Goal: Information Seeking & Learning: Learn about a topic

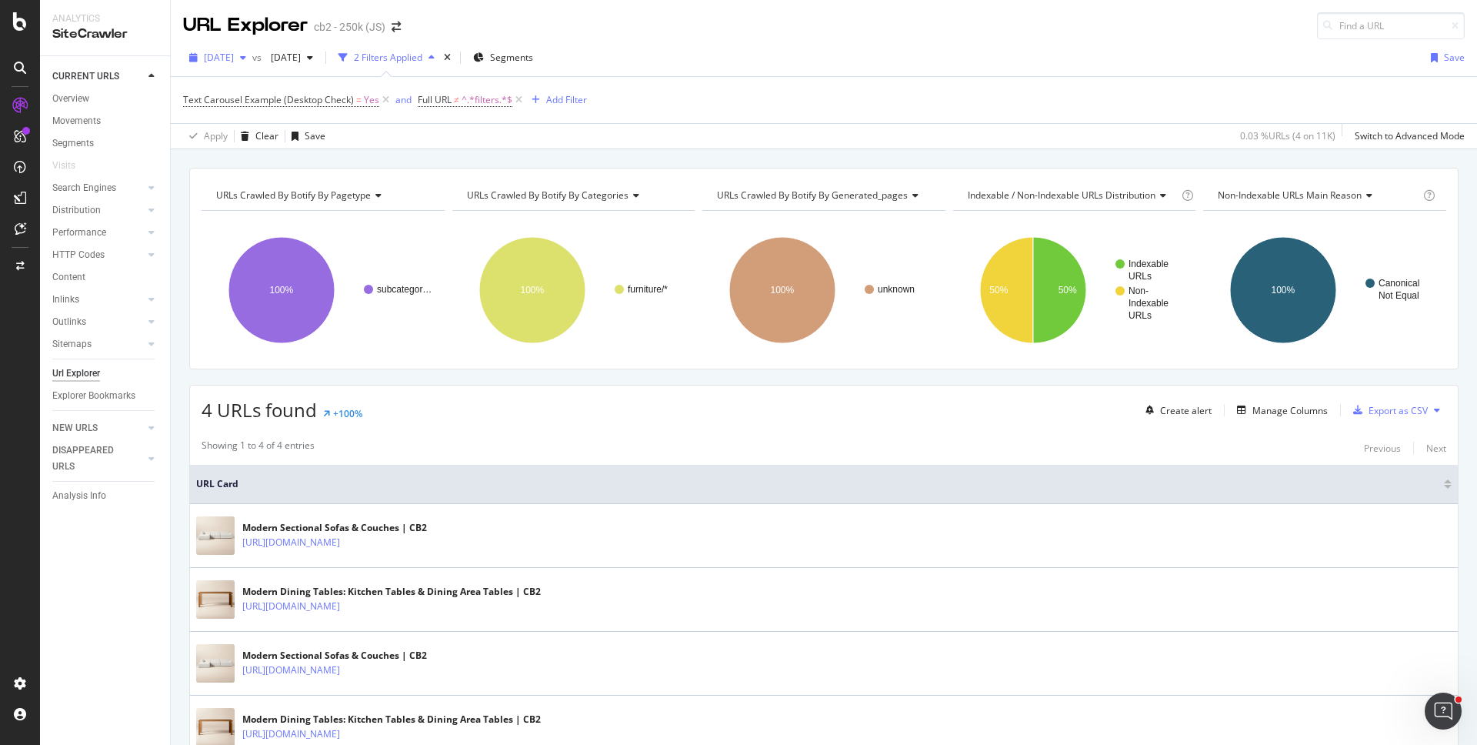
click at [234, 61] on span "[DATE]" at bounding box center [219, 57] width 30 height 13
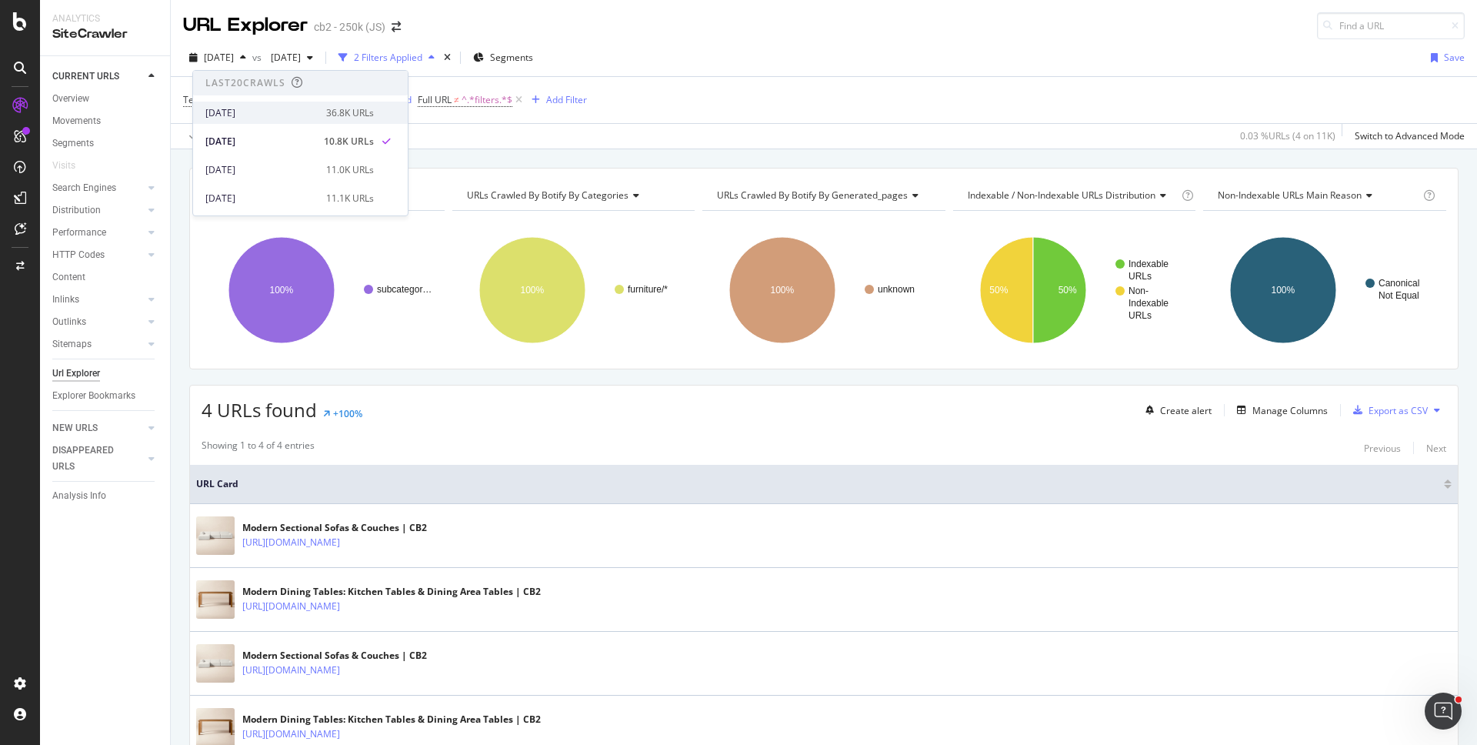
click at [258, 108] on div "[DATE]" at bounding box center [261, 113] width 112 height 14
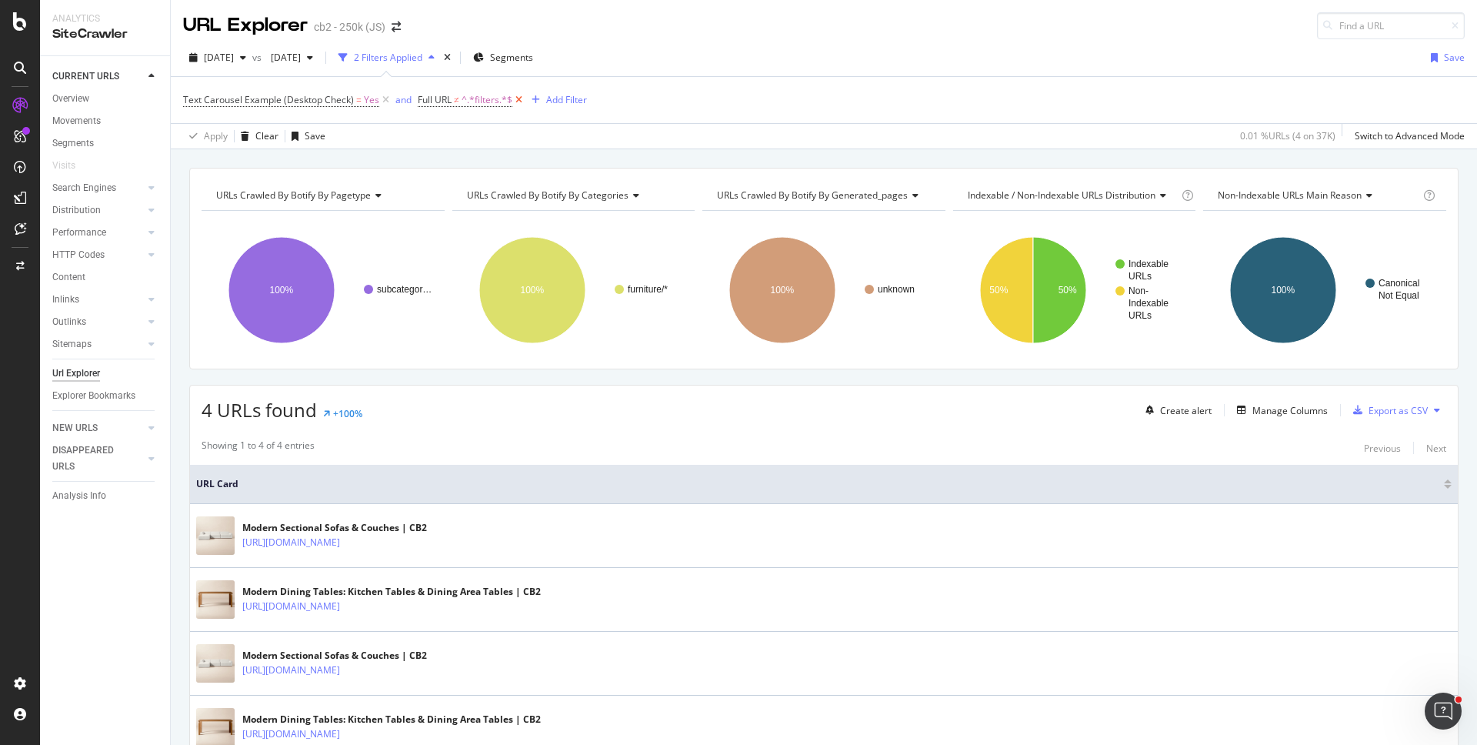
click at [518, 100] on icon at bounding box center [518, 99] width 13 height 15
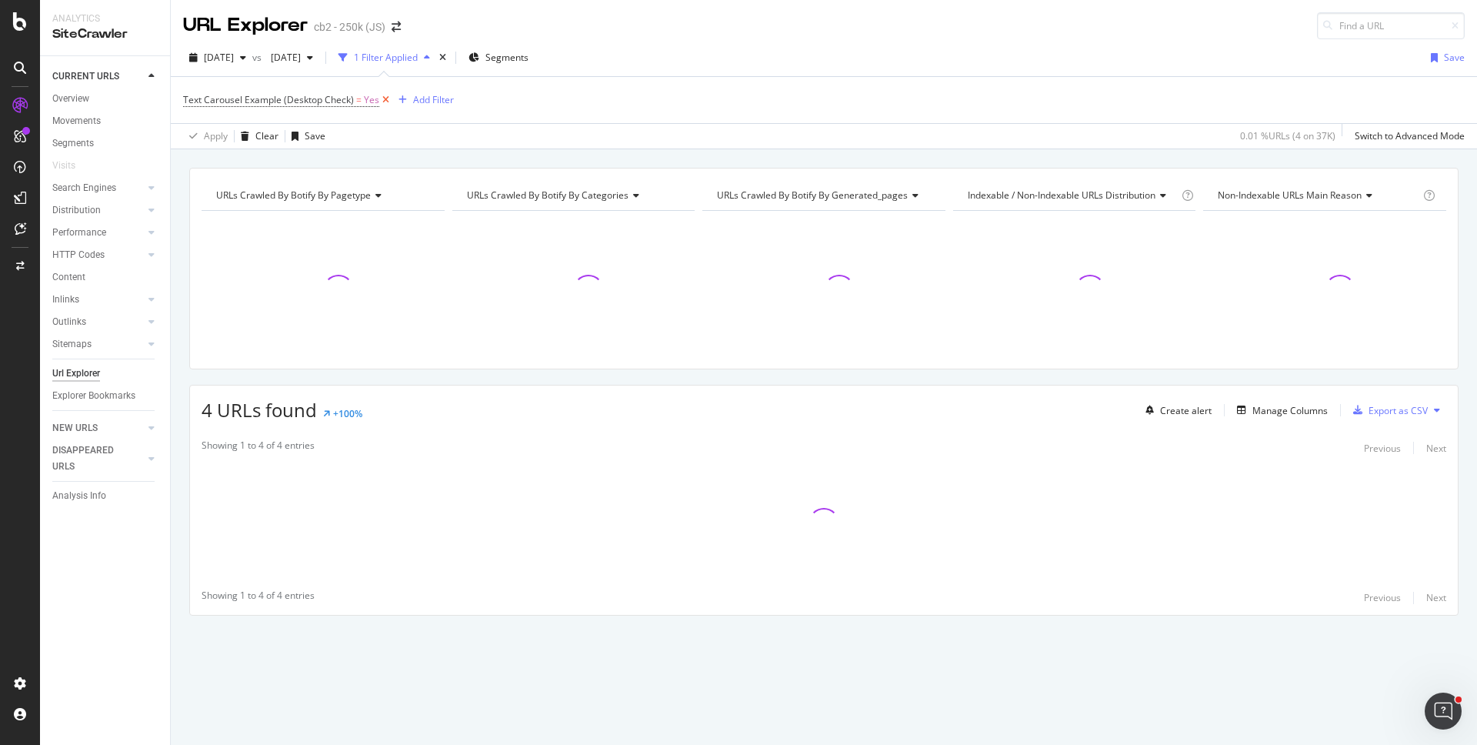
click at [382, 100] on icon at bounding box center [385, 99] width 13 height 15
click at [217, 98] on div "Add Filter" at bounding box center [224, 98] width 41 height 13
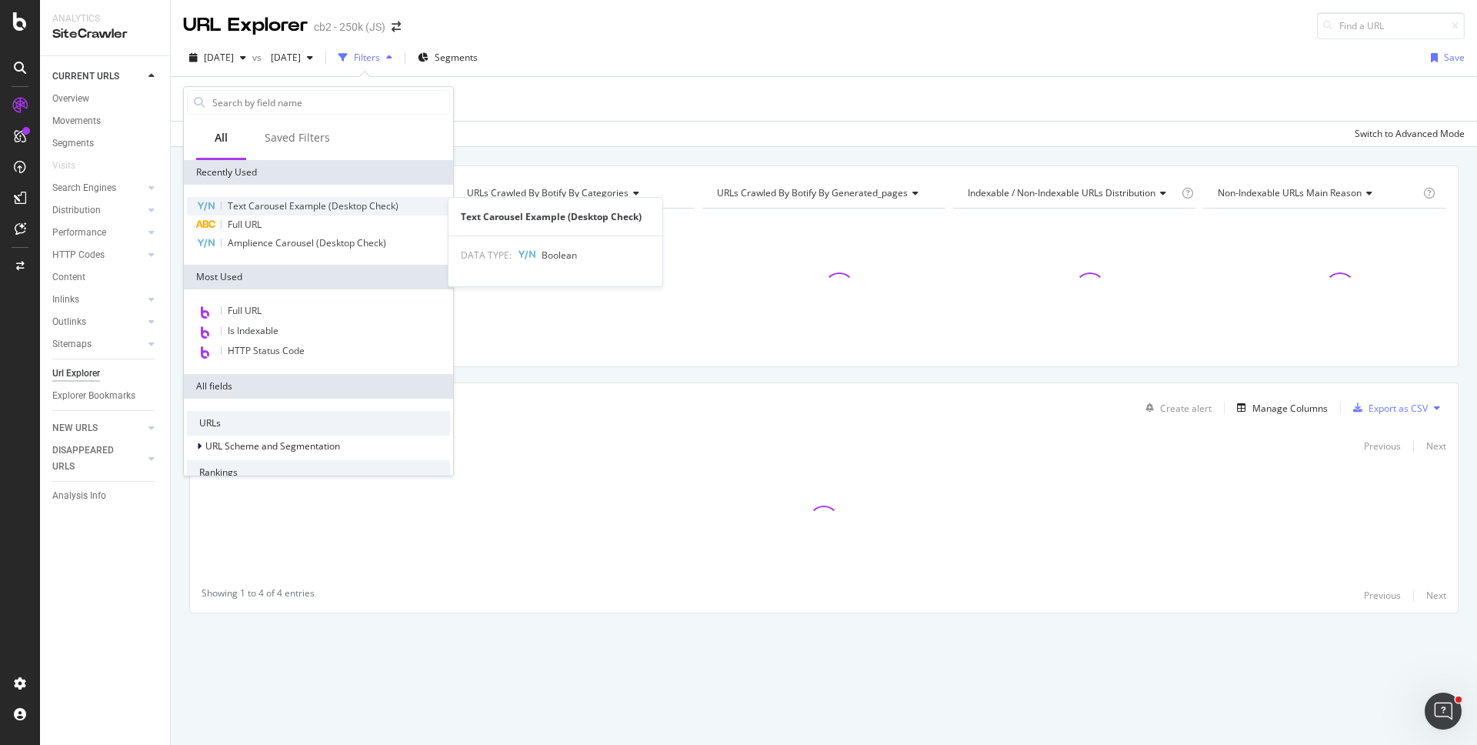
click at [292, 205] on span "Text Carousel Example (Desktop Check)" at bounding box center [313, 205] width 171 height 13
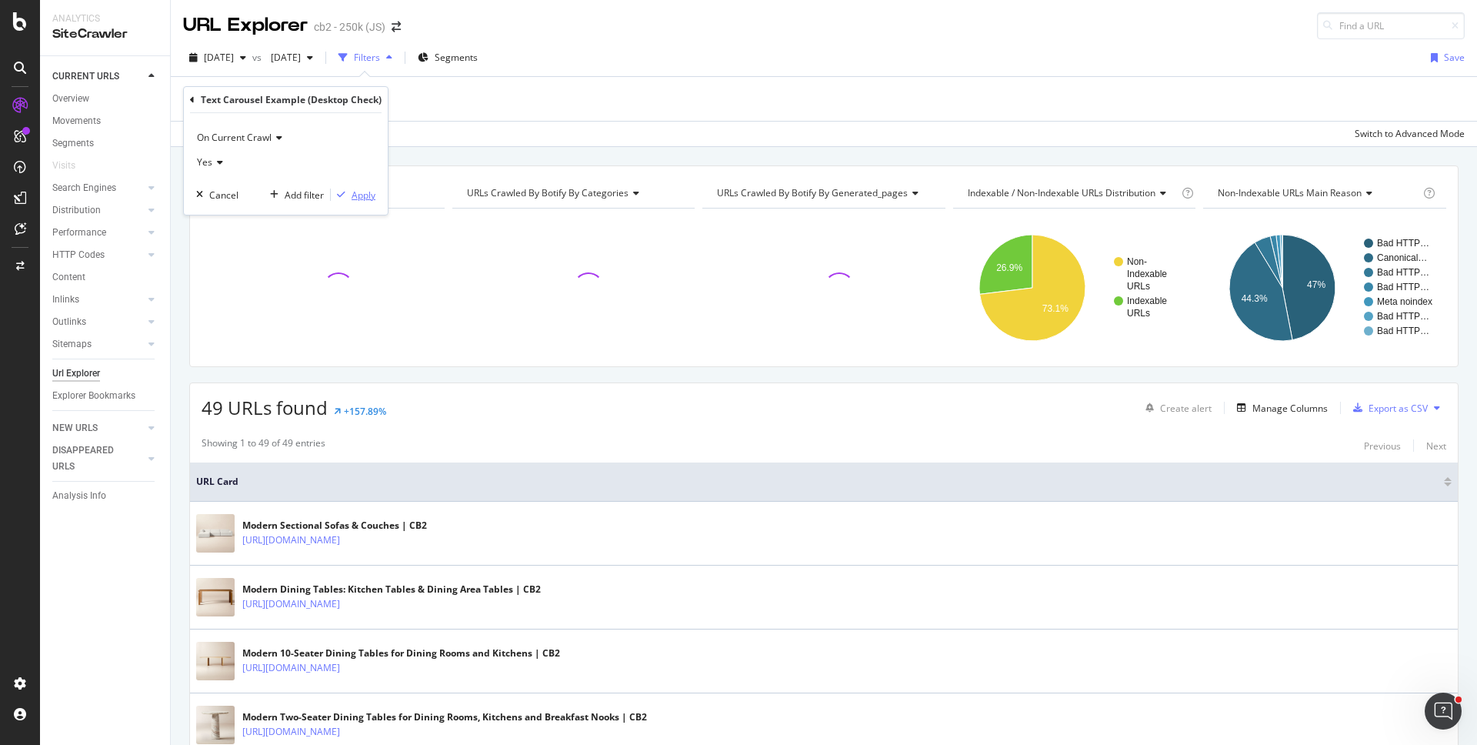
click at [362, 198] on div "Apply" at bounding box center [364, 195] width 24 height 13
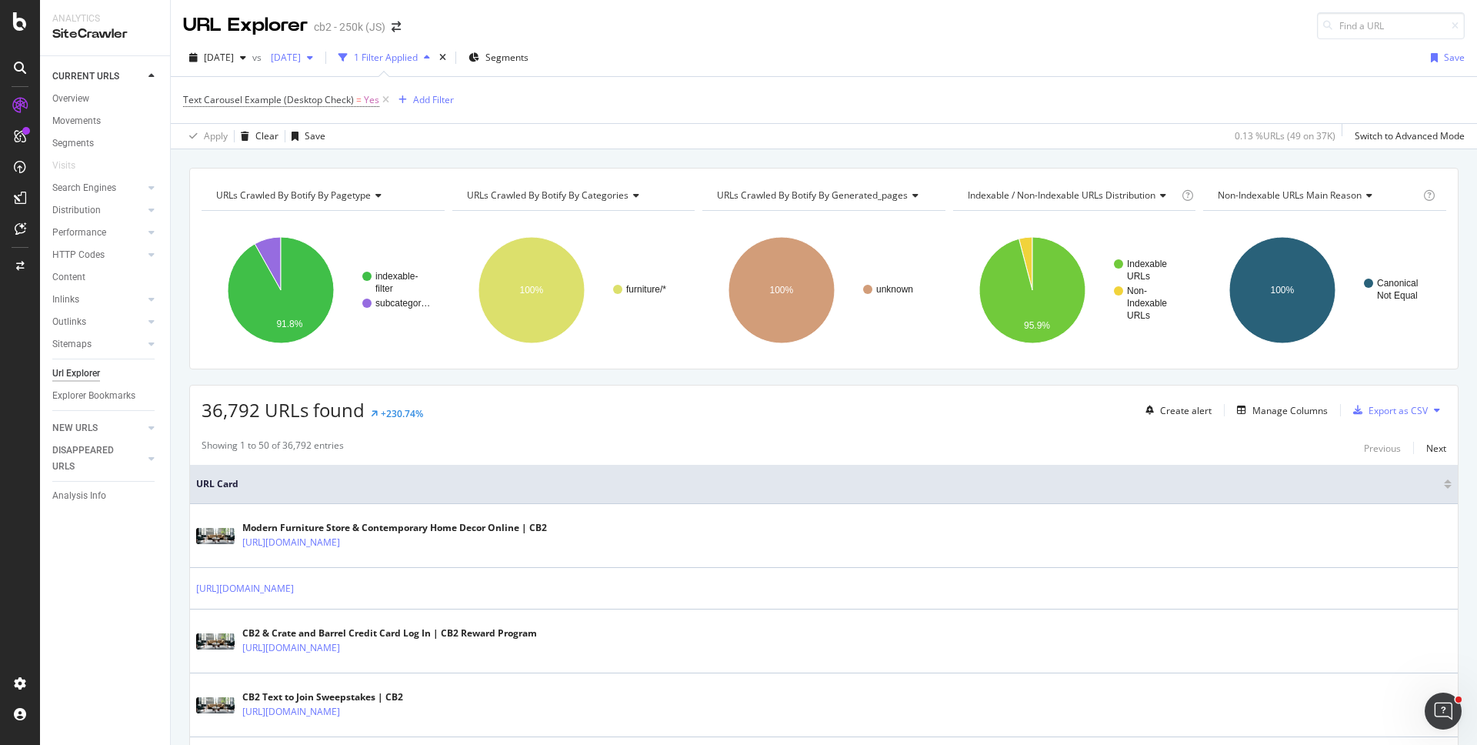
click at [301, 62] on span "[DATE]" at bounding box center [283, 57] width 36 height 13
click at [352, 135] on div "[DATE]" at bounding box center [356, 142] width 112 height 14
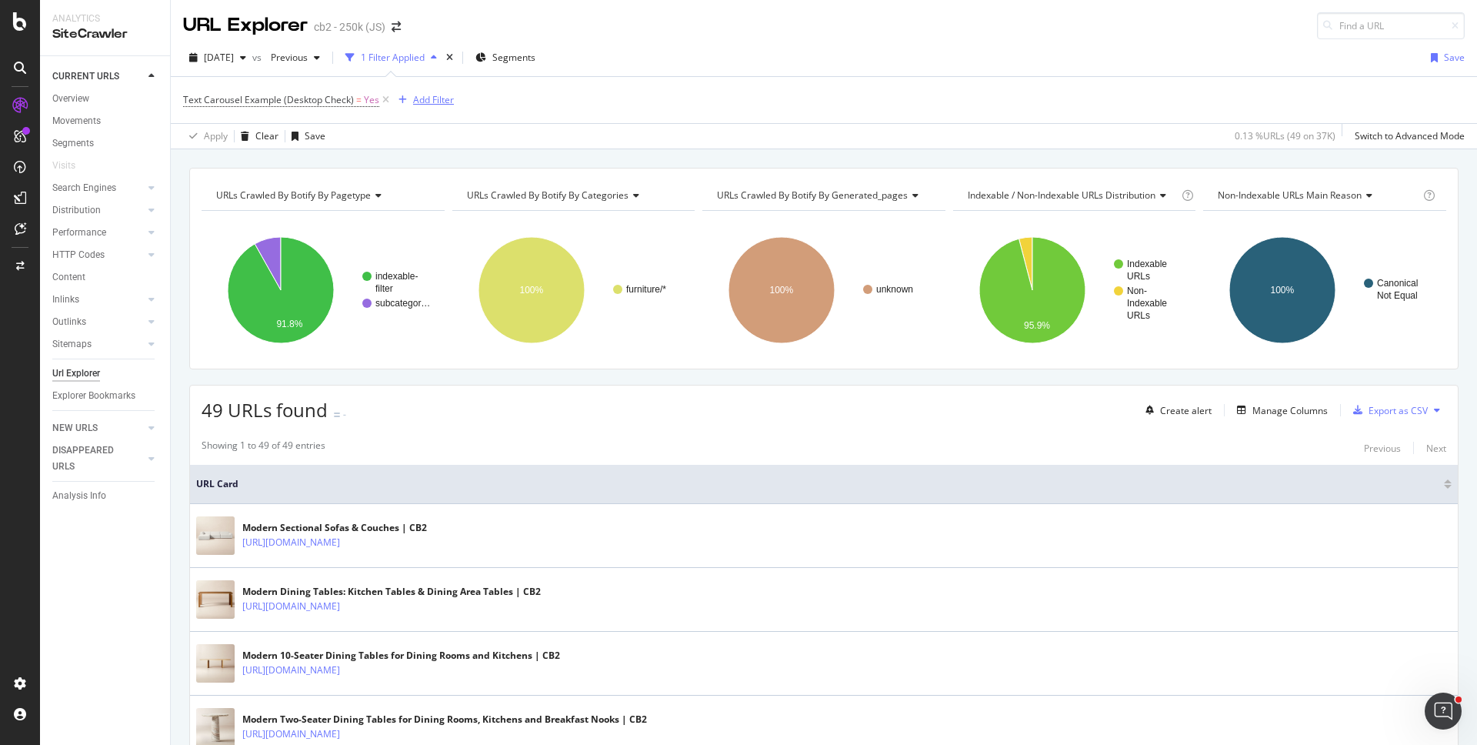
click at [418, 103] on div "Add Filter" at bounding box center [433, 99] width 41 height 13
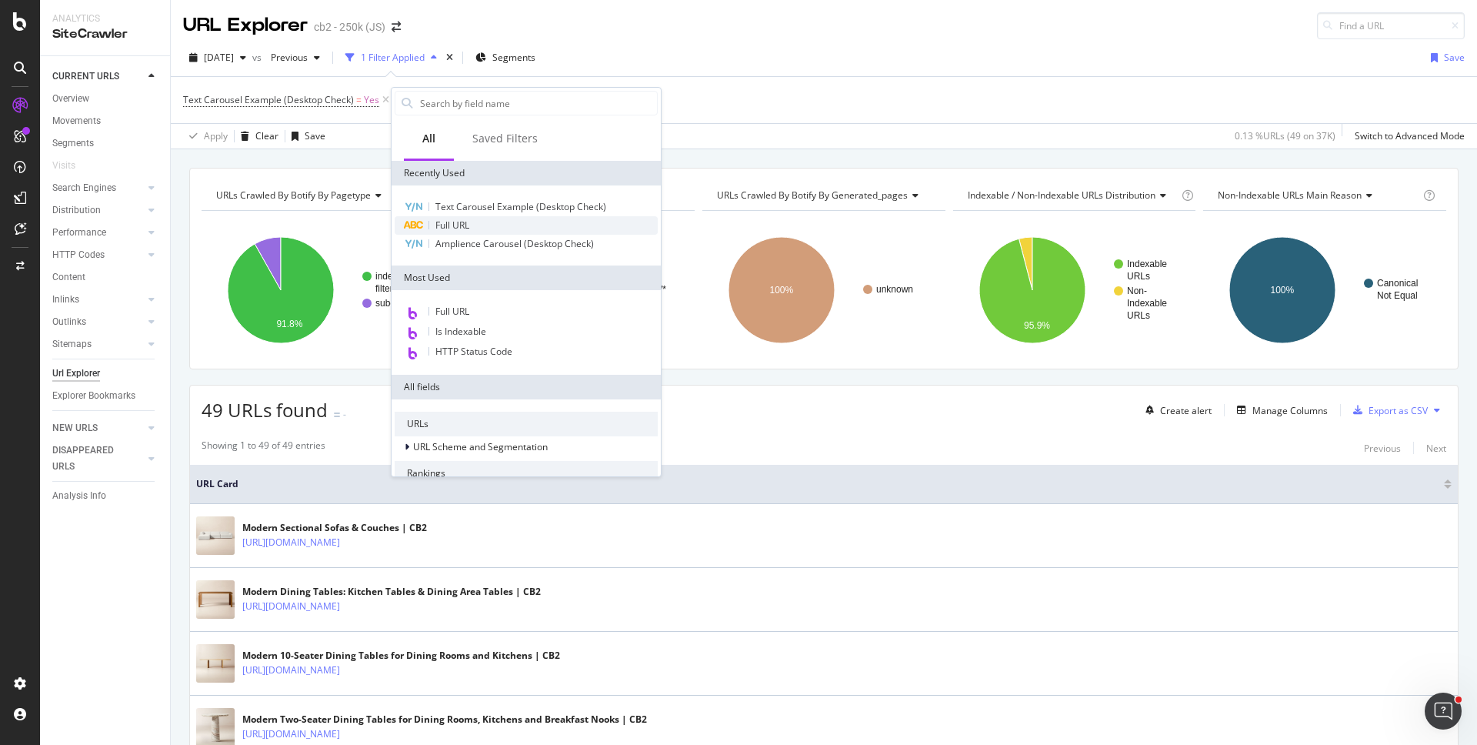
click at [453, 222] on span "Full URL" at bounding box center [453, 225] width 34 height 13
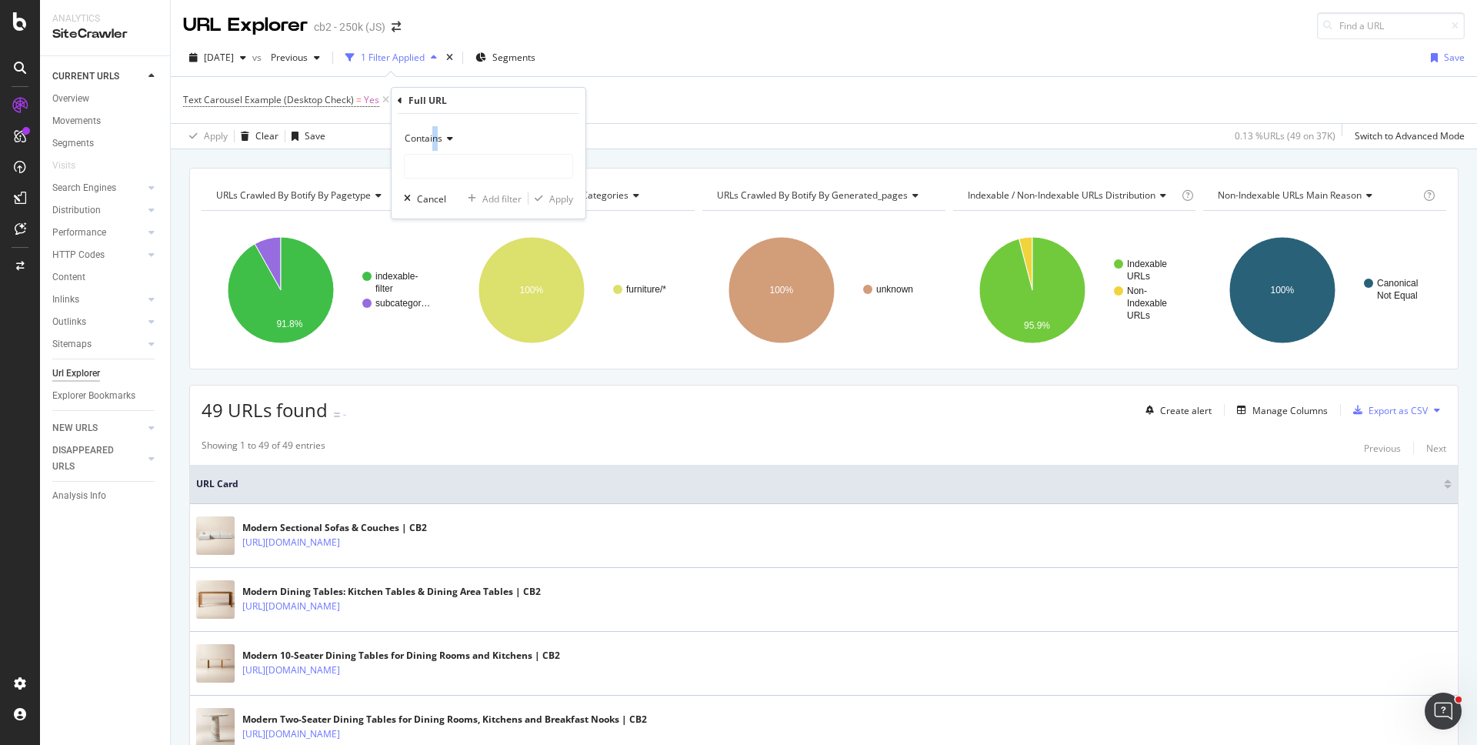
click at [435, 145] on div "Contains" at bounding box center [488, 138] width 169 height 25
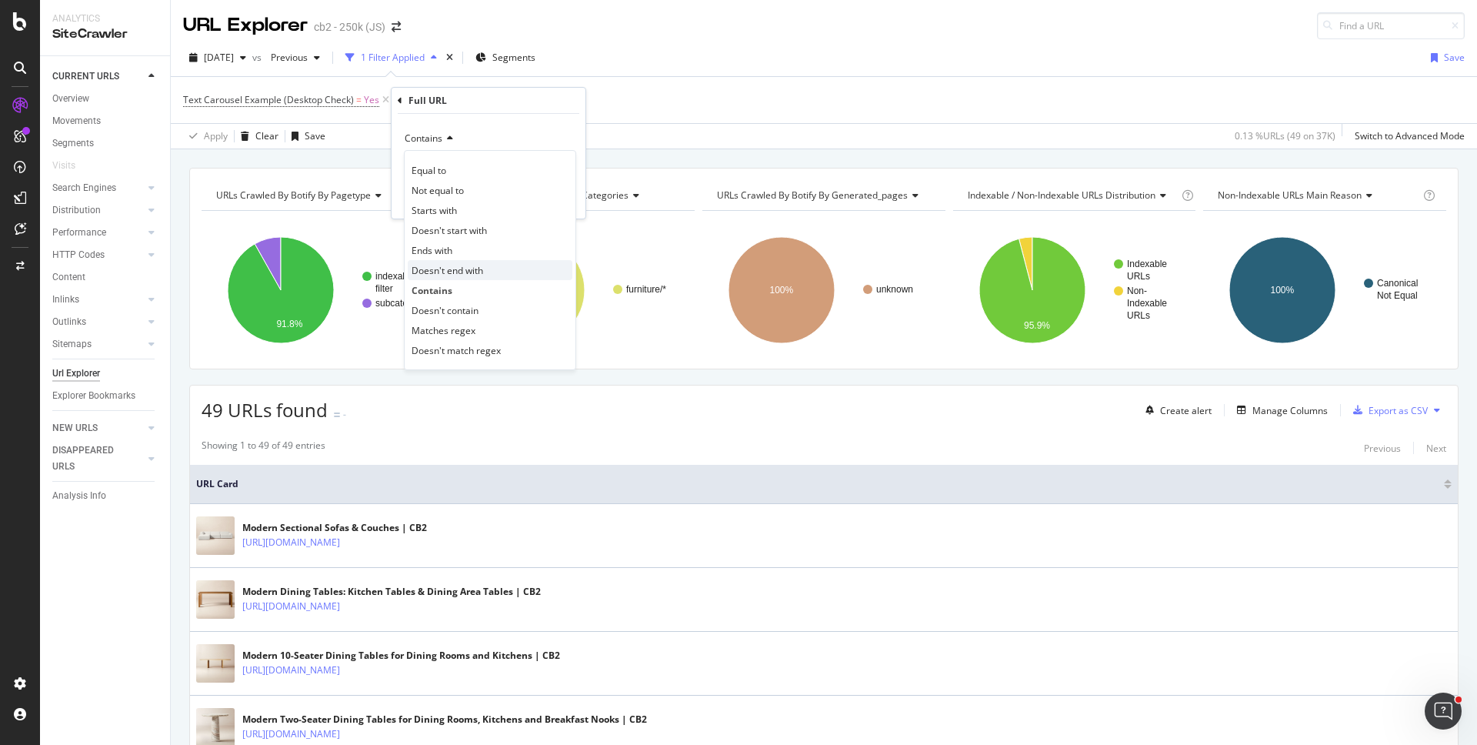
click at [452, 270] on span "Doesn't end with" at bounding box center [448, 270] width 72 height 13
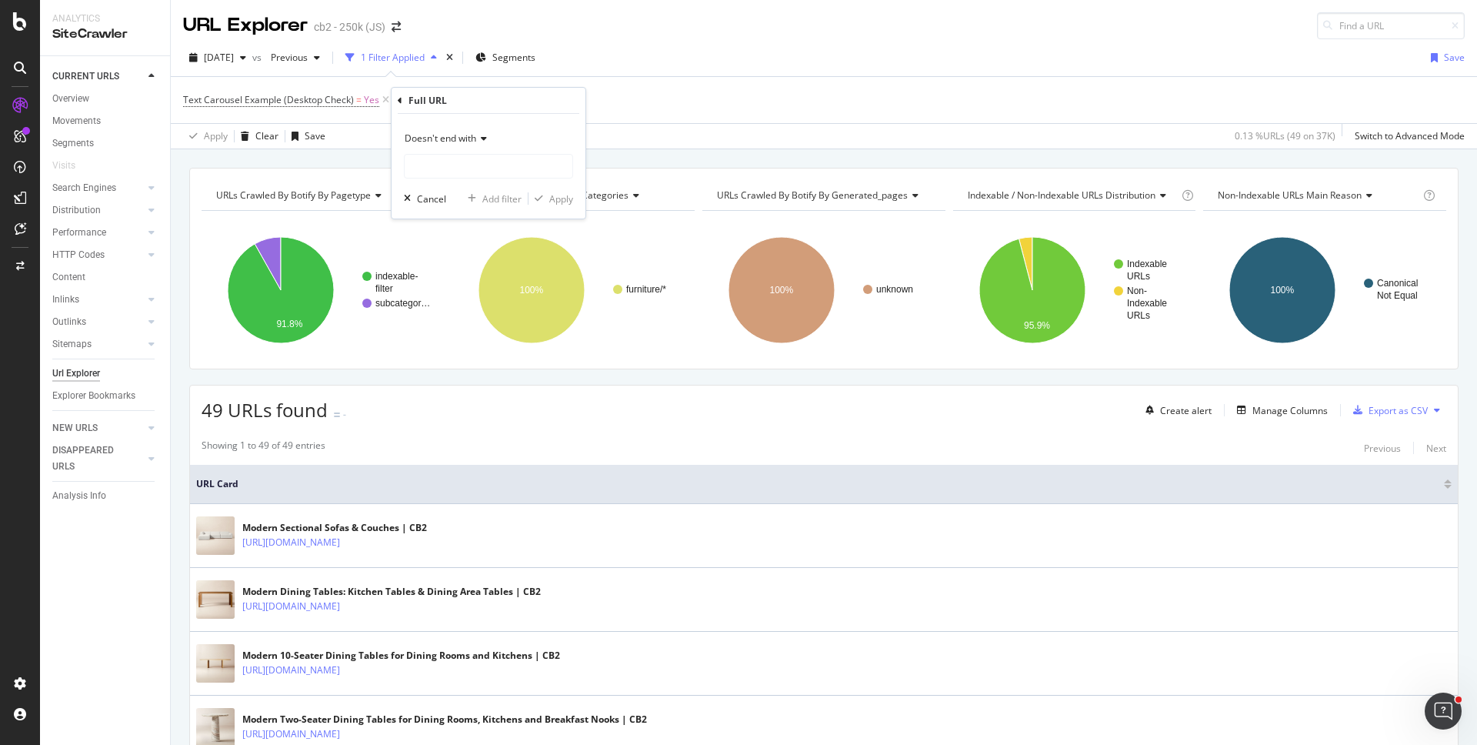
click at [431, 142] on span "Doesn't end with" at bounding box center [441, 138] width 72 height 13
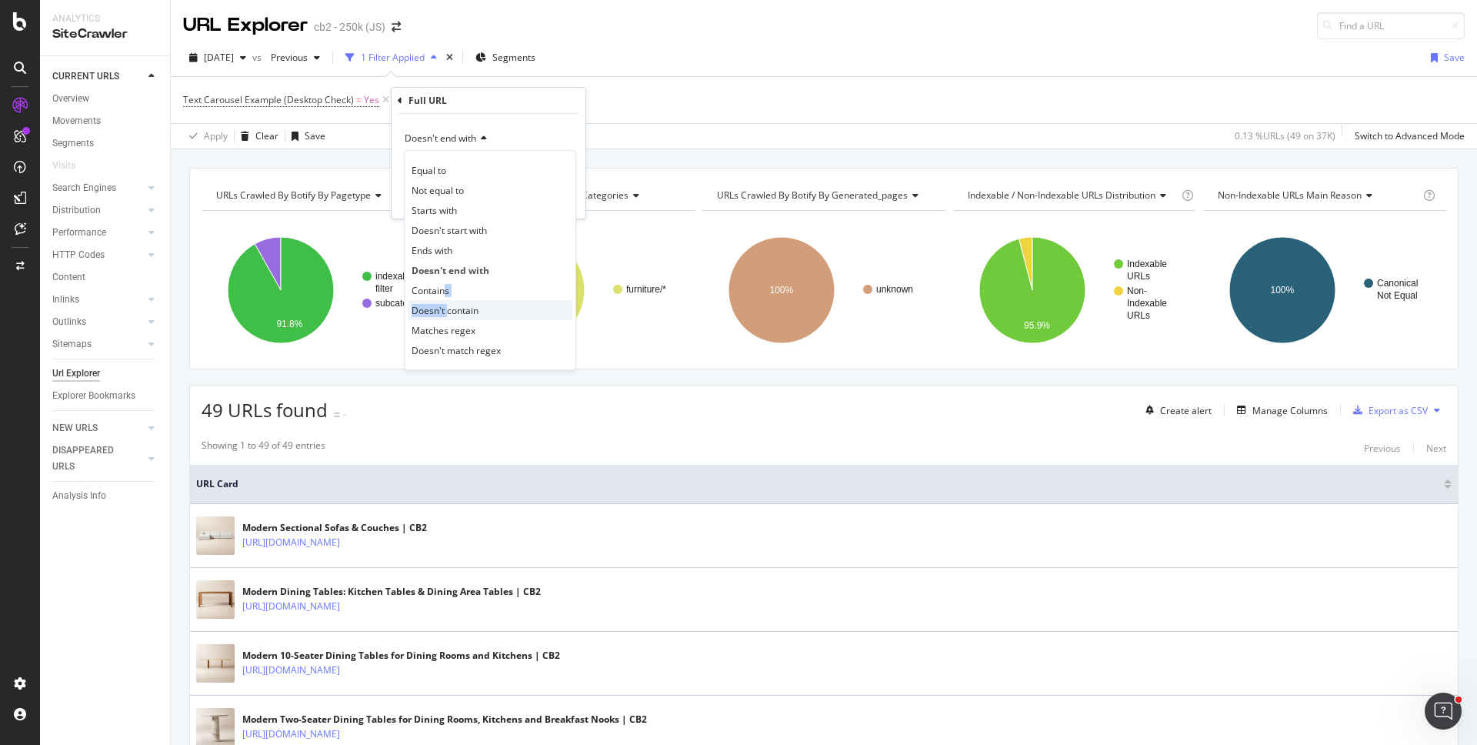
drag, startPoint x: 446, startPoint y: 290, endPoint x: 448, endPoint y: 309, distance: 18.5
click at [448, 309] on div "Equal to Not equal to Starts with Doesn't start with Ends with Doesn't end with…" at bounding box center [490, 260] width 172 height 220
click at [448, 309] on span "Doesn't contain" at bounding box center [445, 310] width 67 height 13
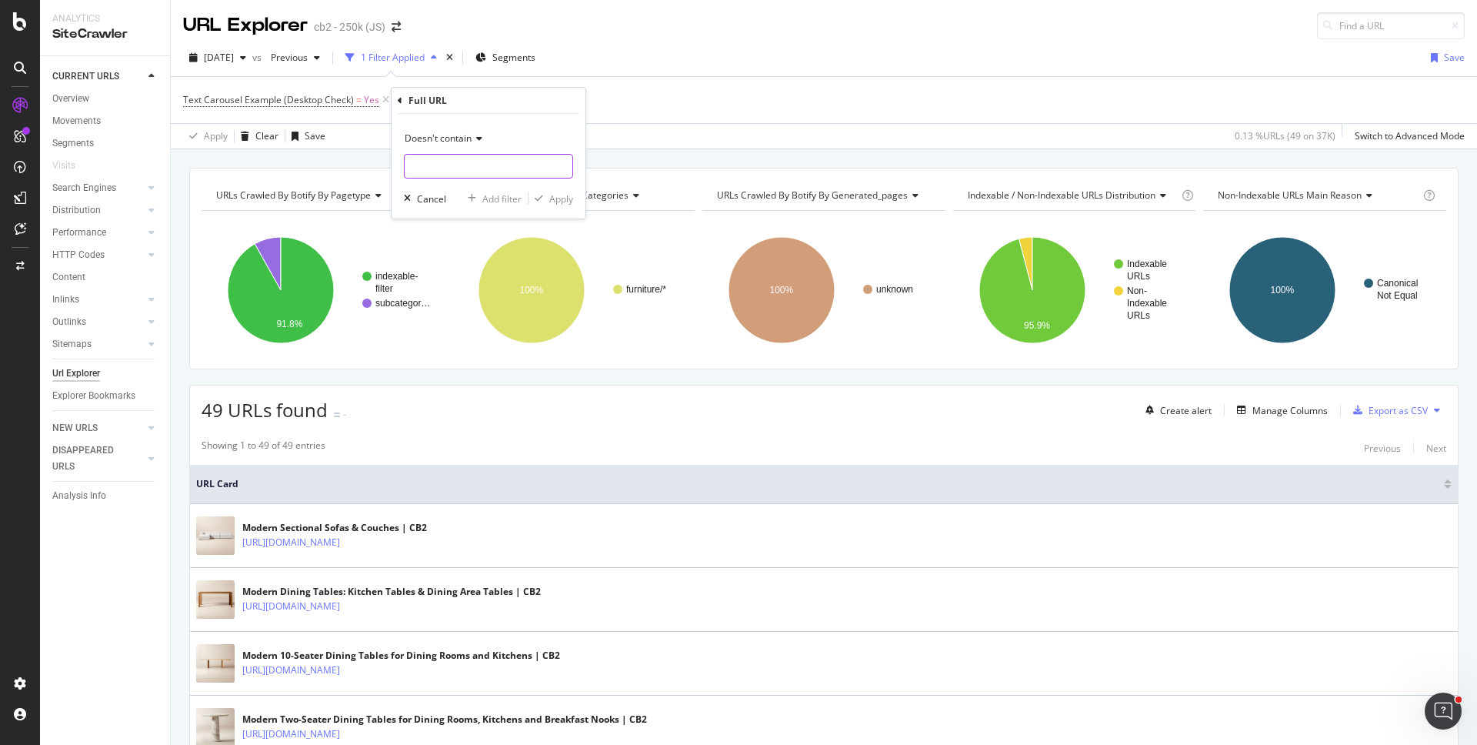
click at [452, 165] on input "text" at bounding box center [489, 166] width 168 height 25
type input "filter"
click at [572, 199] on div "Apply" at bounding box center [561, 198] width 24 height 13
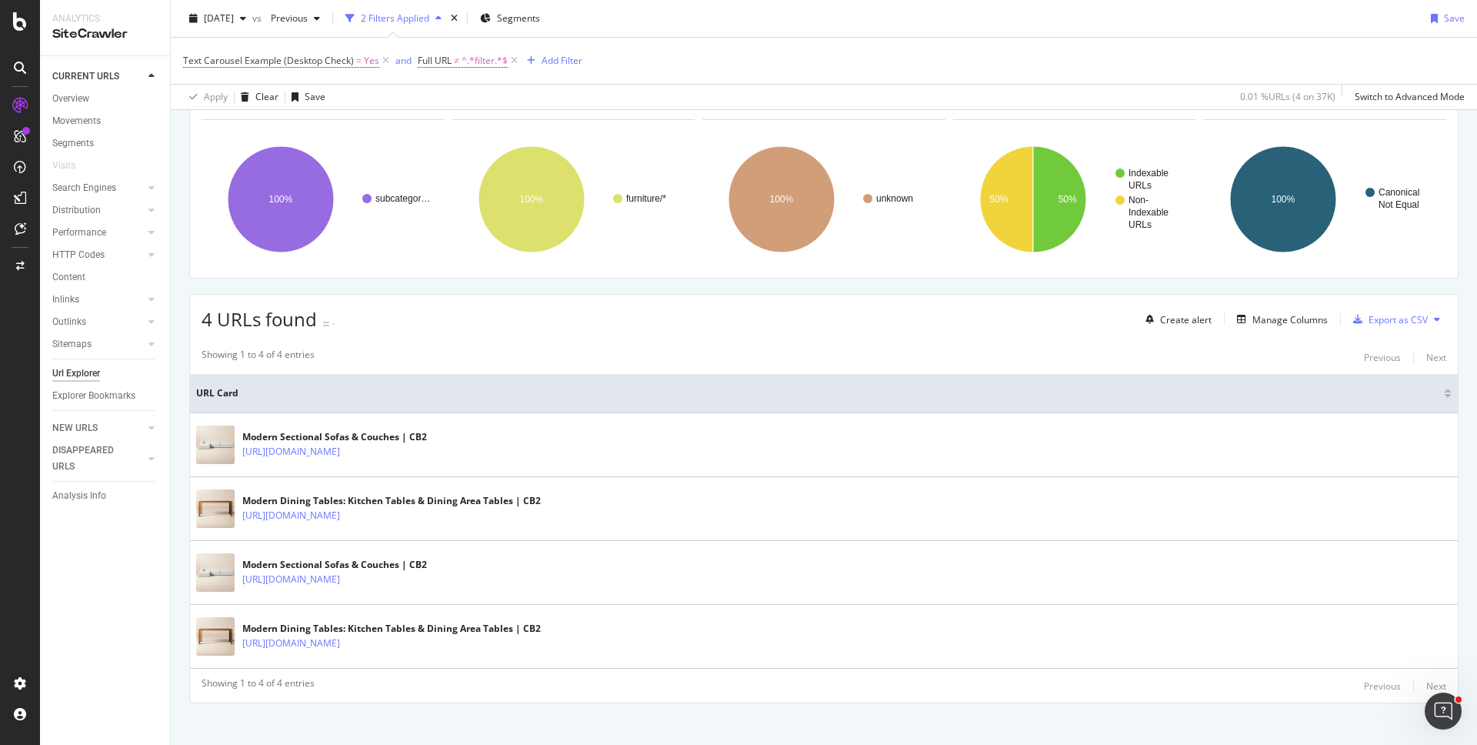
scroll to position [103, 0]
